Goal: Task Accomplishment & Management: Manage account settings

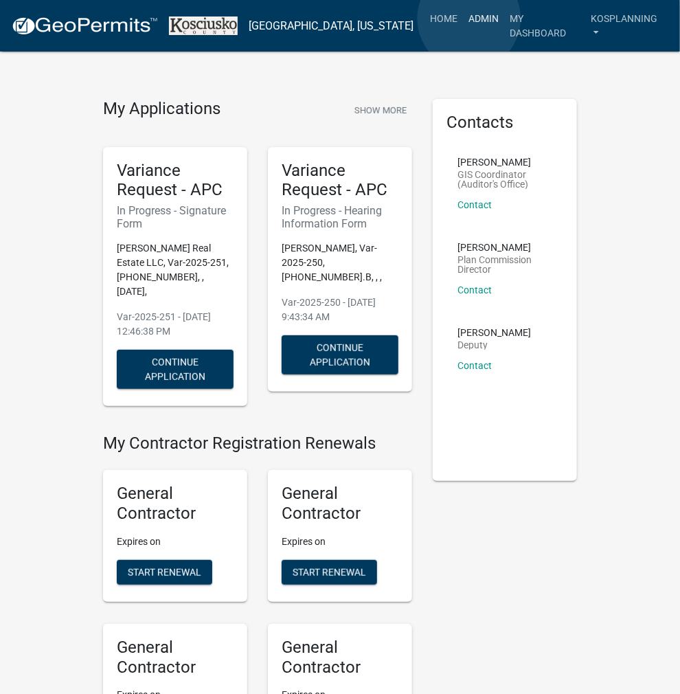
click at [469, 19] on link "Admin" at bounding box center [483, 18] width 41 height 26
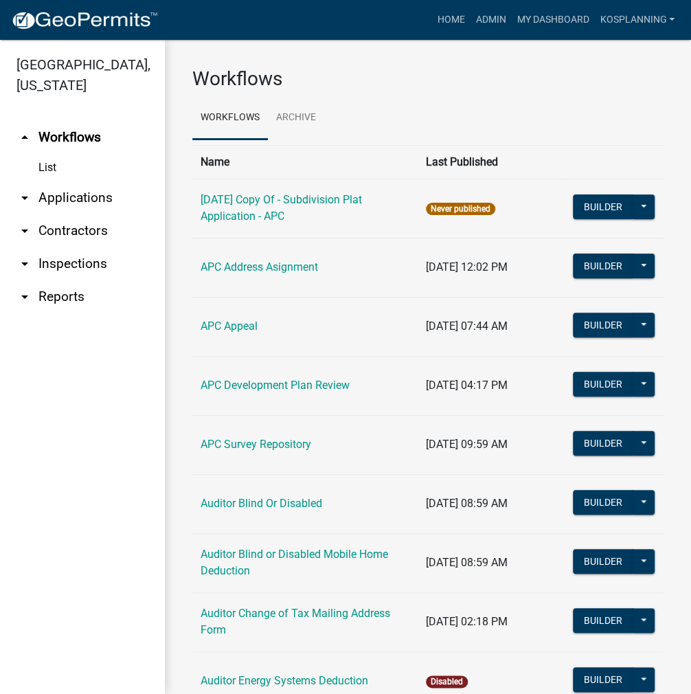
click at [60, 203] on link "arrow_drop_down Applications" at bounding box center [82, 197] width 165 height 33
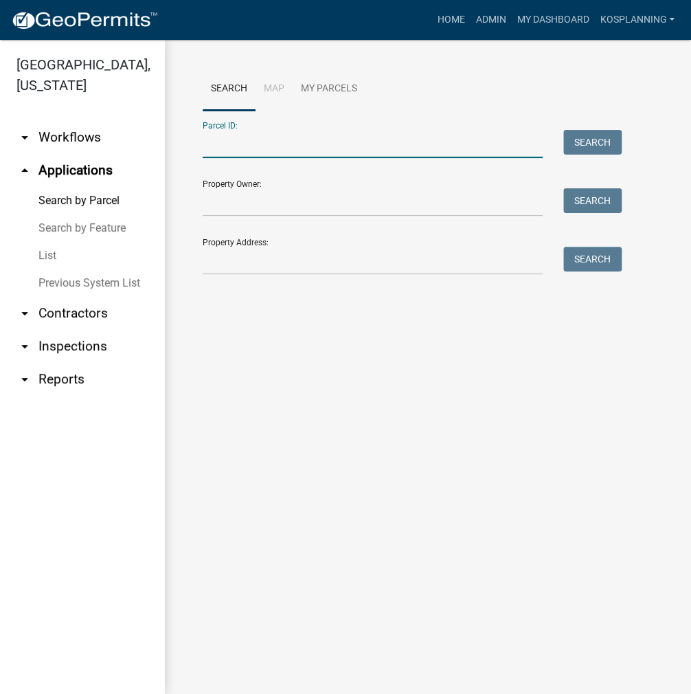
click at [214, 149] on input "Parcel ID:" at bounding box center [373, 144] width 340 height 28
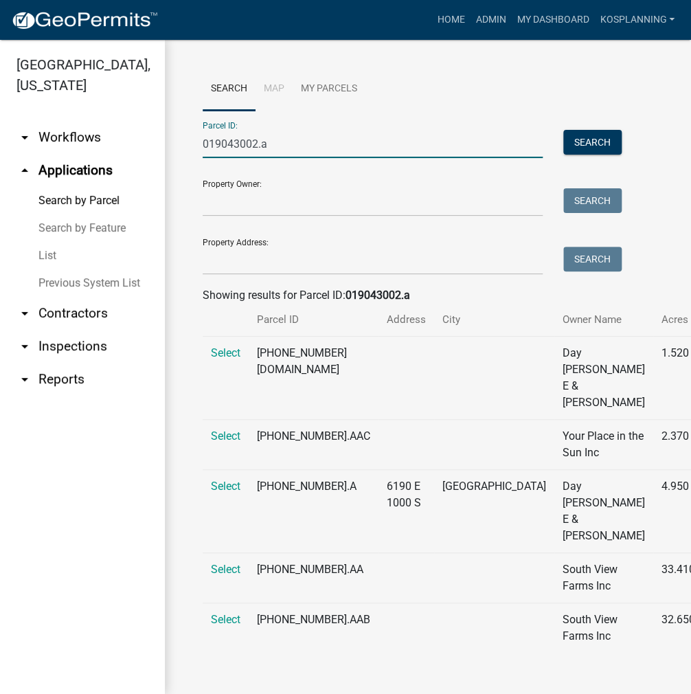
scroll to position [69, 0]
type input "019043002.a"
click at [231, 484] on span "Select" at bounding box center [226, 485] width 30 height 13
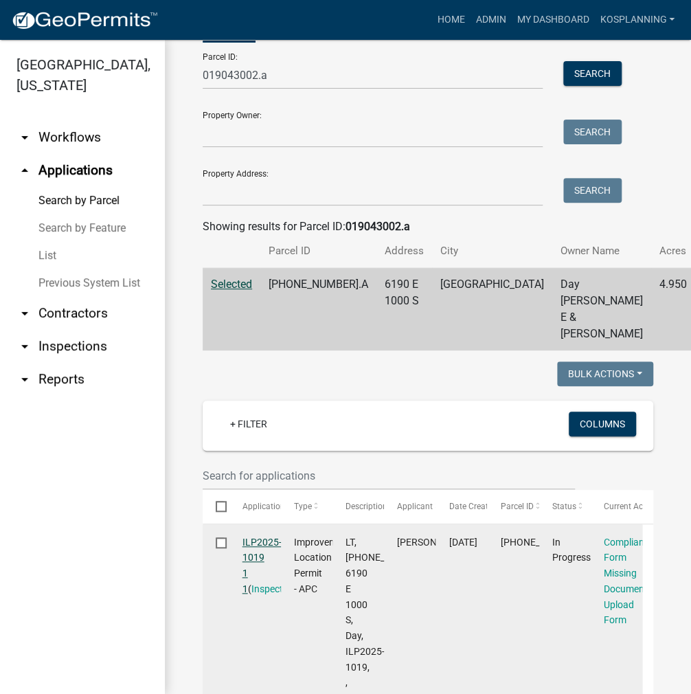
click at [251, 558] on link "ILP2025-1019 1 1" at bounding box center [261, 565] width 39 height 58
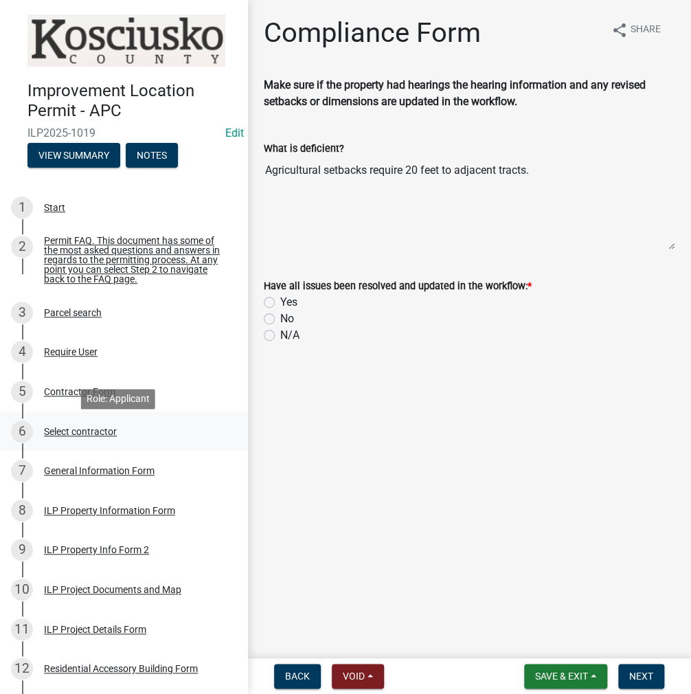
scroll to position [69, 0]
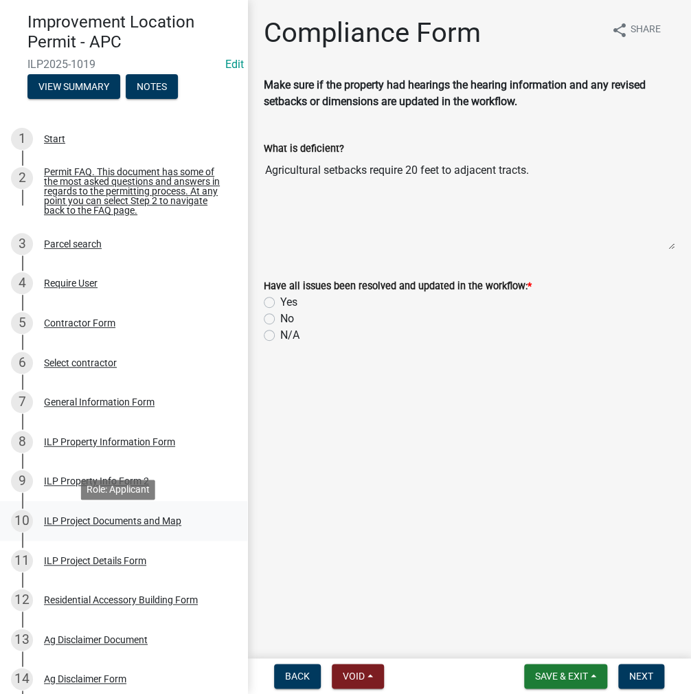
click at [128, 525] on div "ILP Project Documents and Map" at bounding box center [112, 521] width 137 height 10
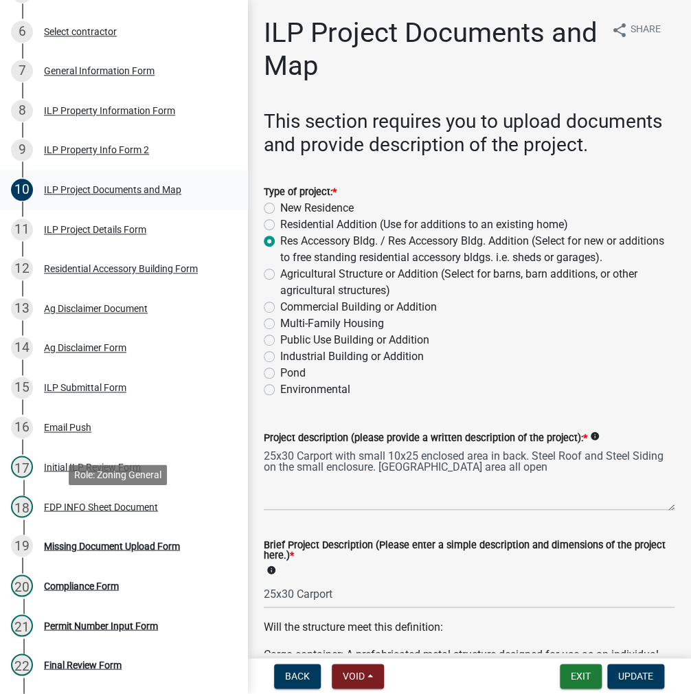
scroll to position [481, 0]
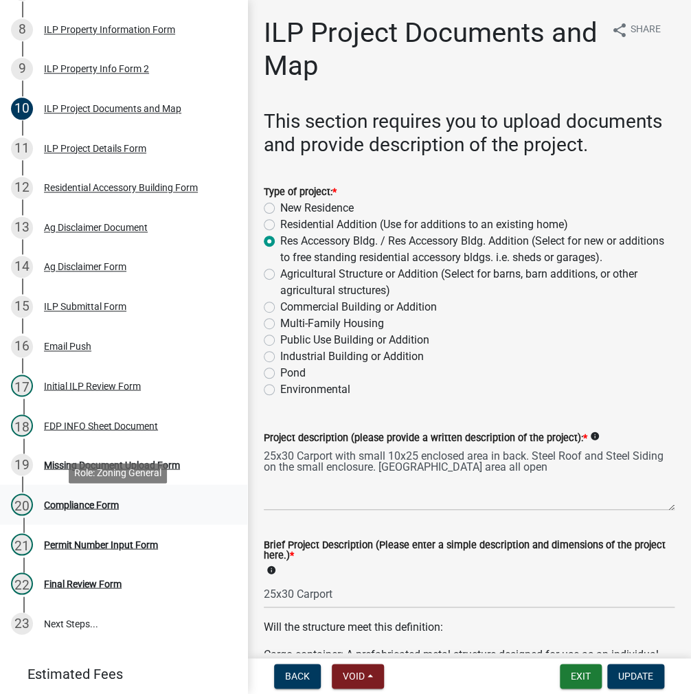
click at [77, 509] on div "Compliance Form" at bounding box center [81, 504] width 75 height 10
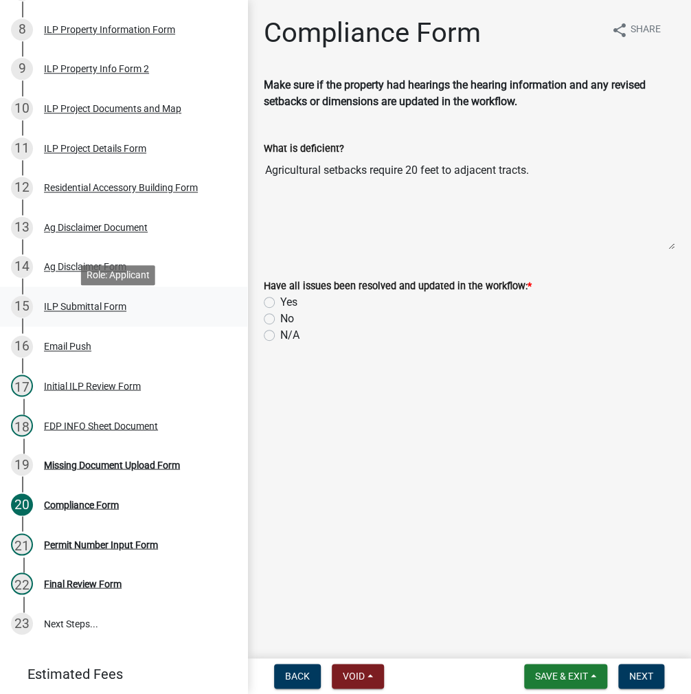
click at [104, 309] on div "ILP Submittal Form" at bounding box center [85, 307] width 82 height 10
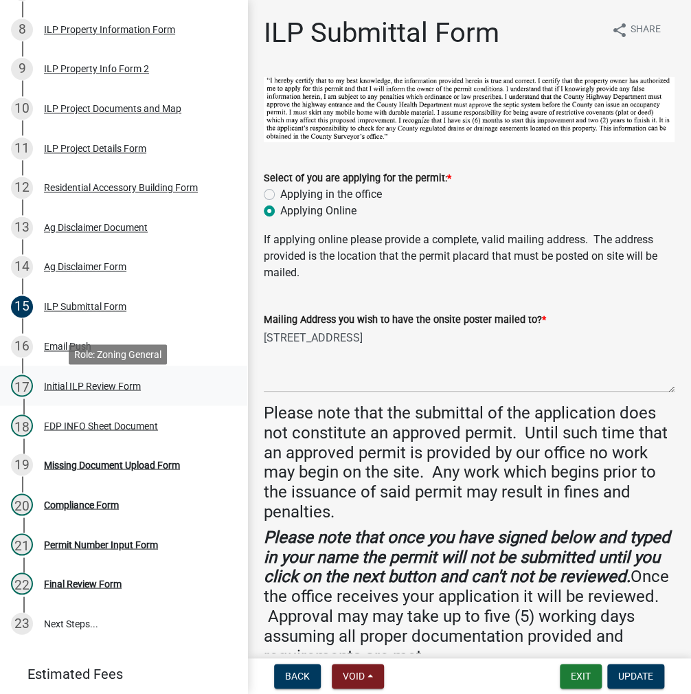
click at [58, 389] on div "Initial ILP Review Form" at bounding box center [92, 386] width 97 height 10
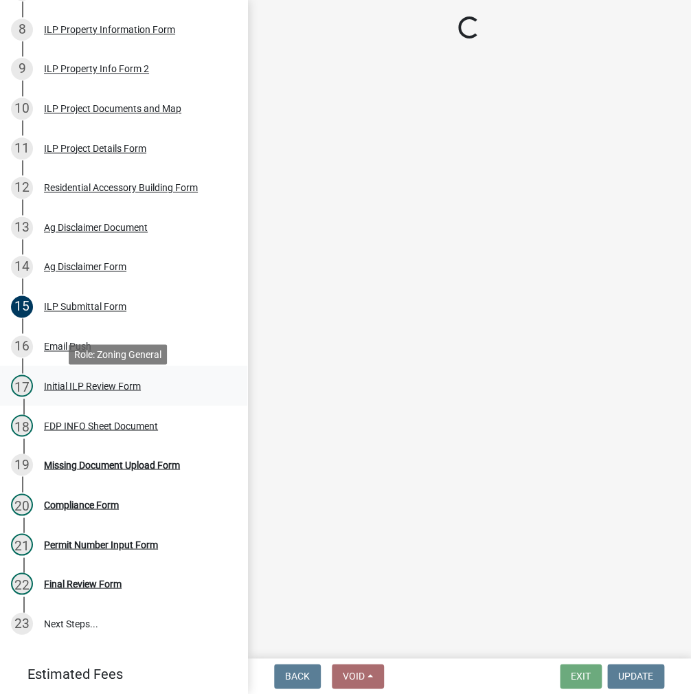
select select "fc758b50-acba-4166-9f24-5248f0f78016"
select select "c0fa77dd-9ee0-4144-9979-eb2eebb8c086"
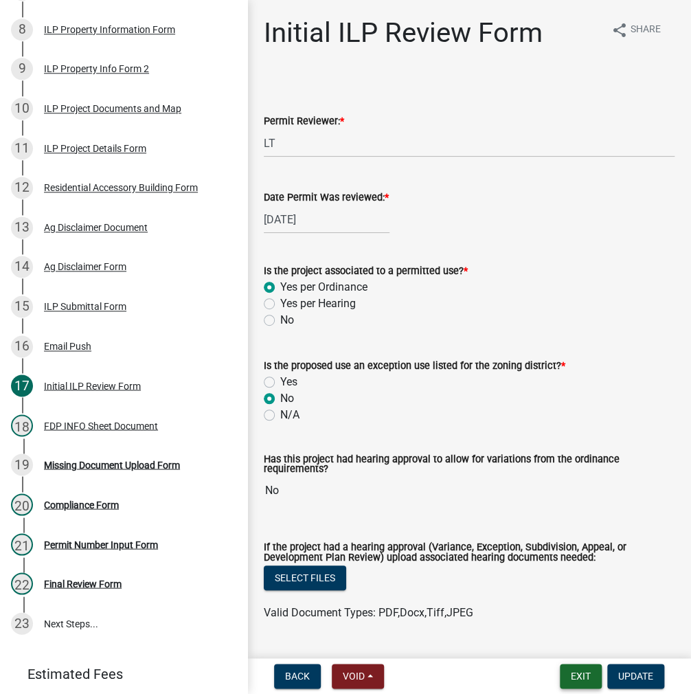
click at [574, 668] on button "Exit" at bounding box center [581, 675] width 42 height 25
